Goal: Navigation & Orientation: Find specific page/section

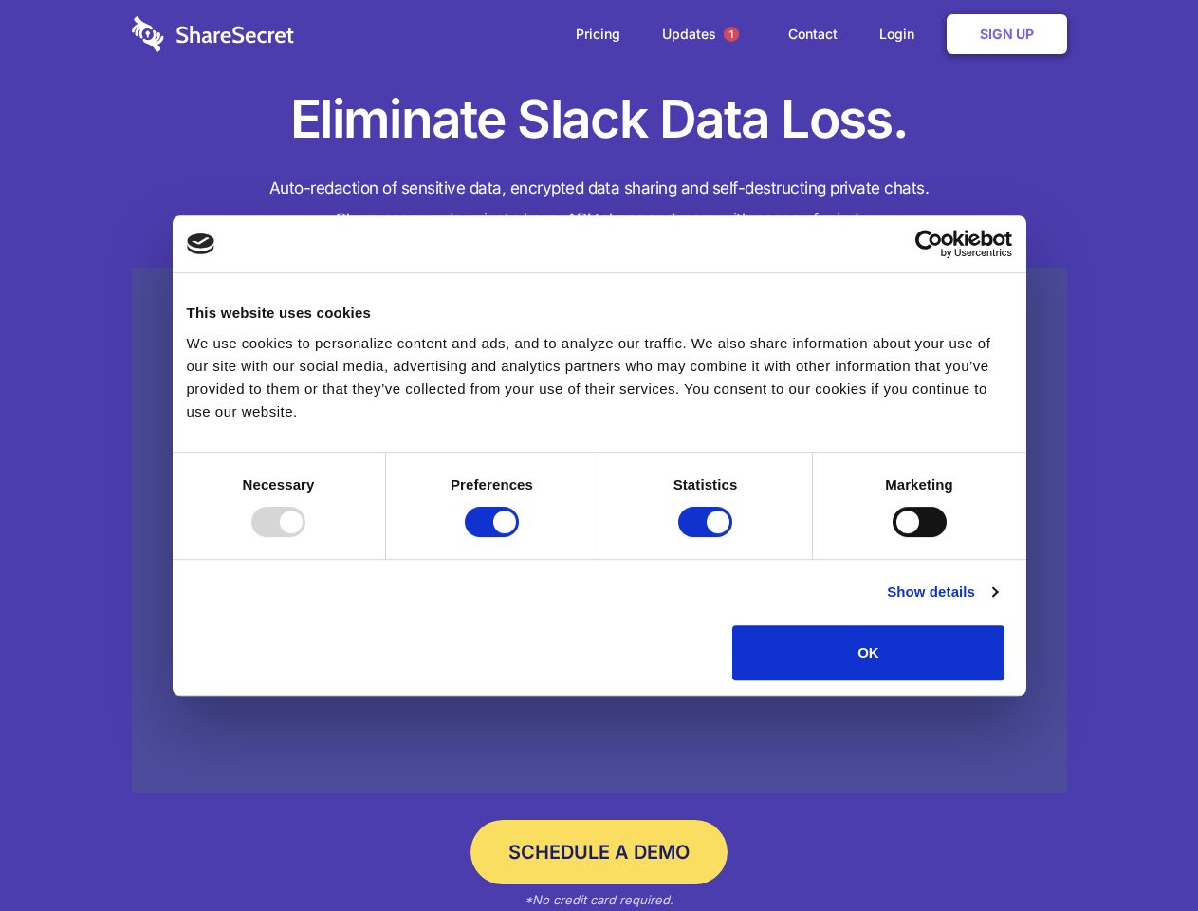
click at [306, 537] on div at bounding box center [278, 522] width 54 height 30
click at [519, 537] on input "Preferences" at bounding box center [492, 522] width 54 height 30
checkbox input "false"
click at [708, 537] on input "Statistics" at bounding box center [705, 522] width 54 height 30
checkbox input "false"
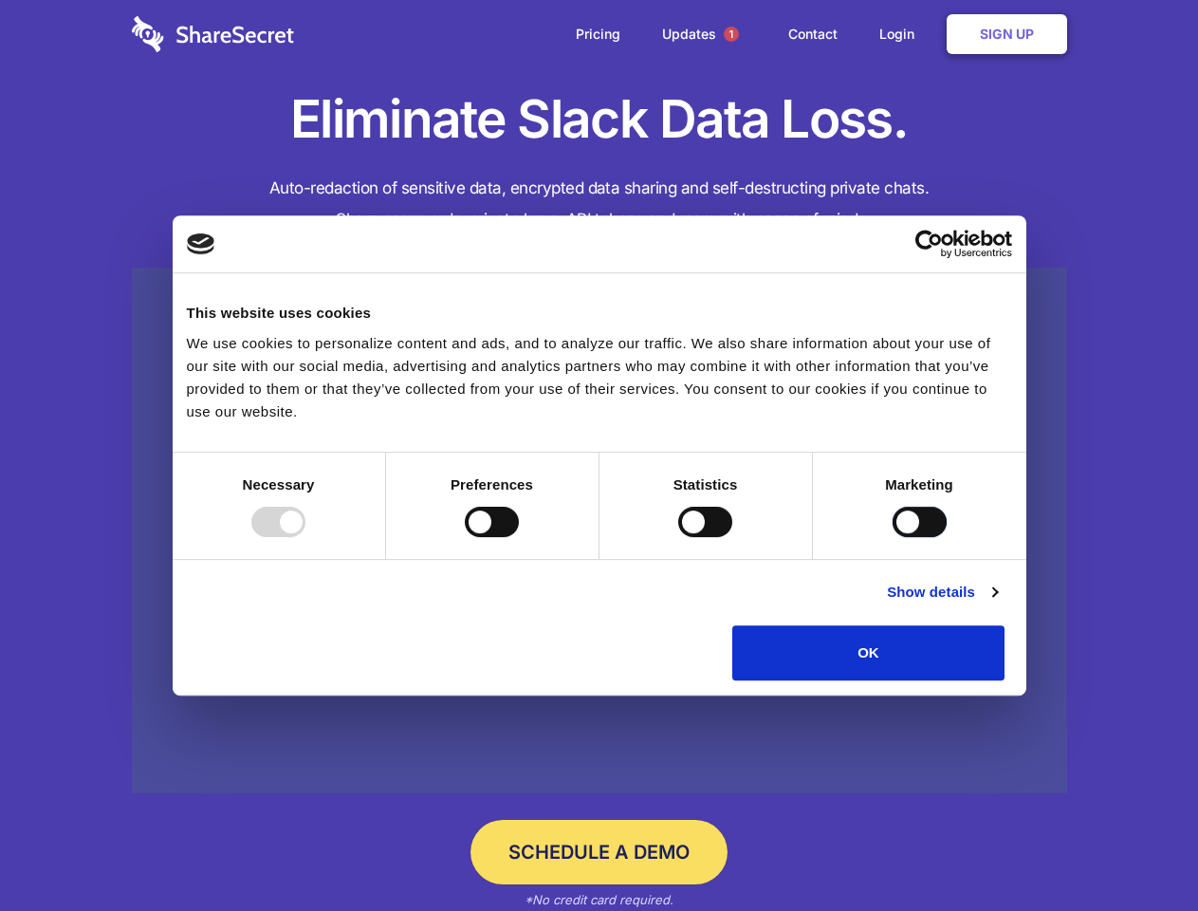
click at [893, 537] on input "Marketing" at bounding box center [920, 522] width 54 height 30
checkbox input "true"
click at [997, 604] on link "Show details" at bounding box center [942, 592] width 110 height 23
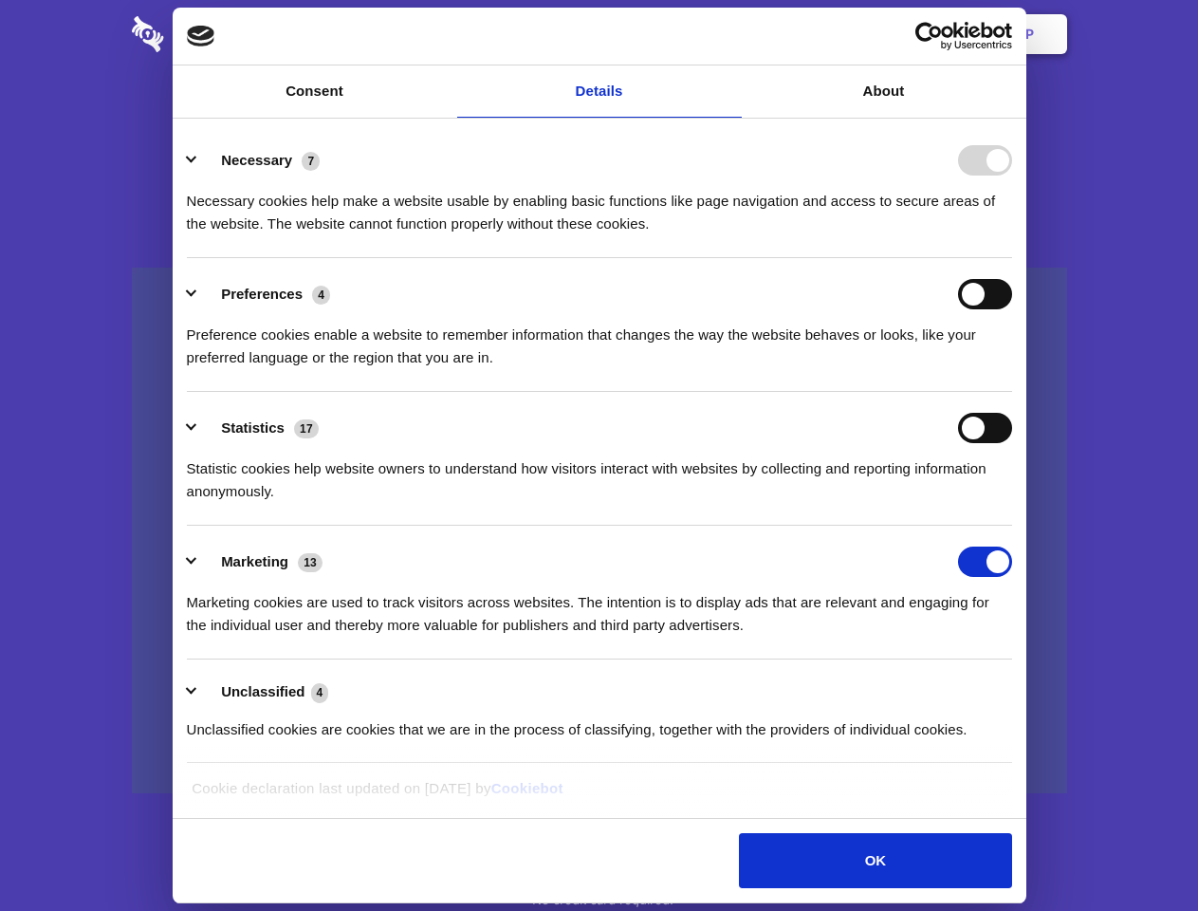
click at [1012, 258] on li "Necessary 7 Necessary cookies help make a website usable by enabling basic func…" at bounding box center [600, 191] width 826 height 134
click at [731, 34] on span "1" at bounding box center [731, 34] width 15 height 15
